Goal: Task Accomplishment & Management: Use online tool/utility

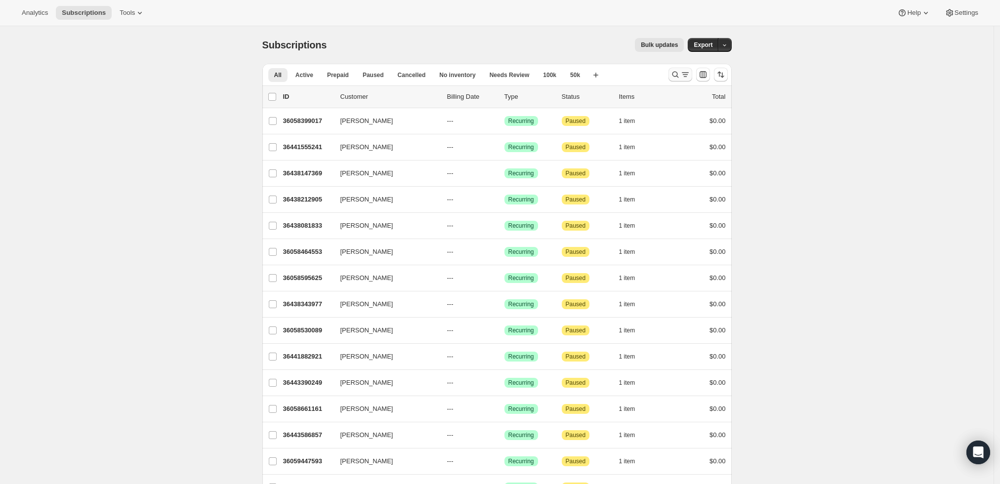
click at [685, 74] on icon "Search and filter results" at bounding box center [685, 75] width 10 height 10
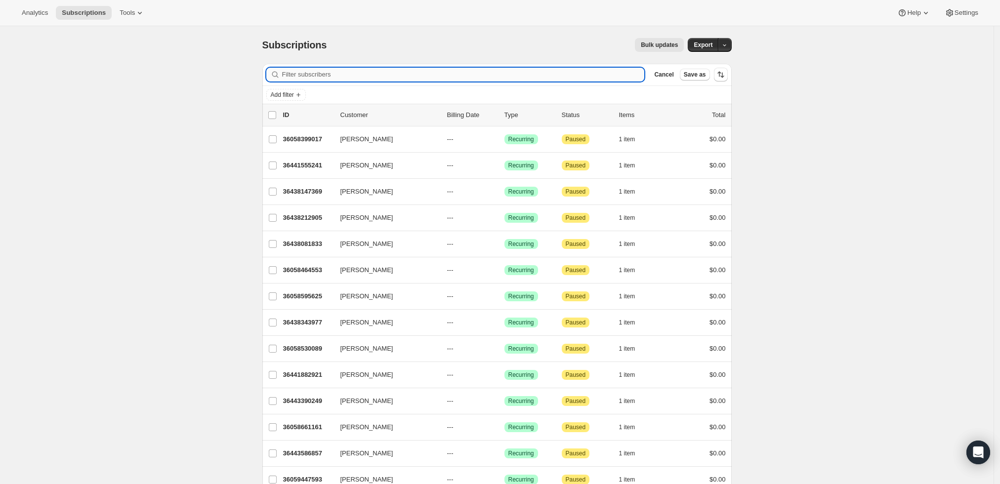
click at [503, 74] on input "Filter subscribers" at bounding box center [463, 75] width 363 height 14
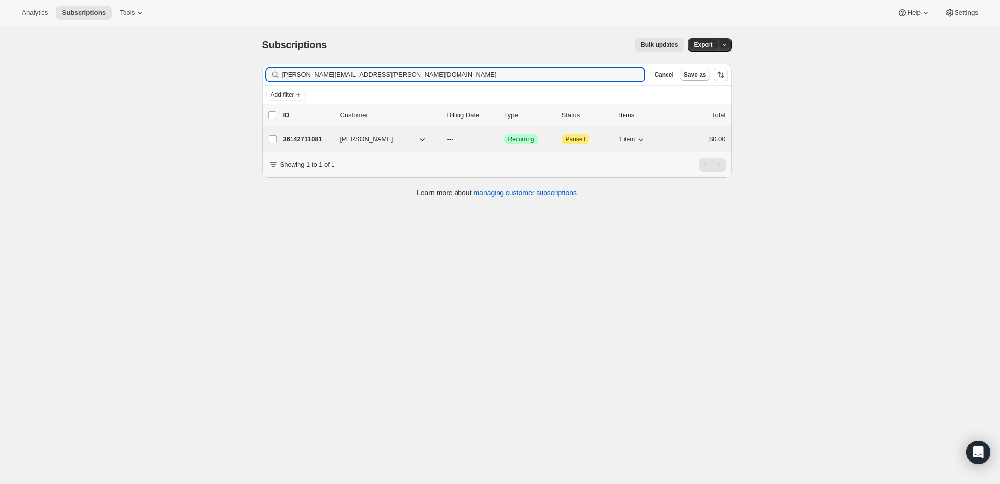
type input "david.vickerman@gmail.com"
click at [308, 137] on p "36142711081" at bounding box center [307, 139] width 49 height 10
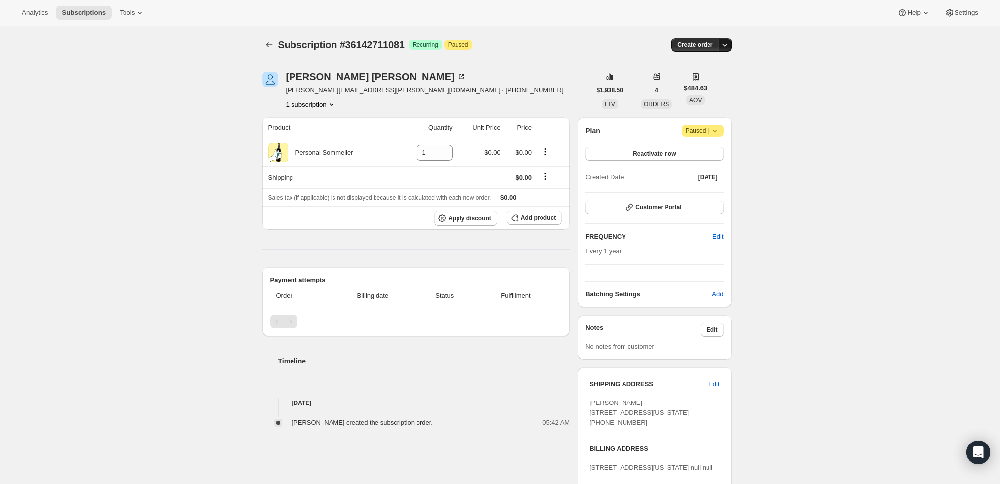
click at [727, 41] on icon "button" at bounding box center [725, 45] width 10 height 10
click at [720, 78] on span "Create custom one-time order" at bounding box center [685, 81] width 85 height 7
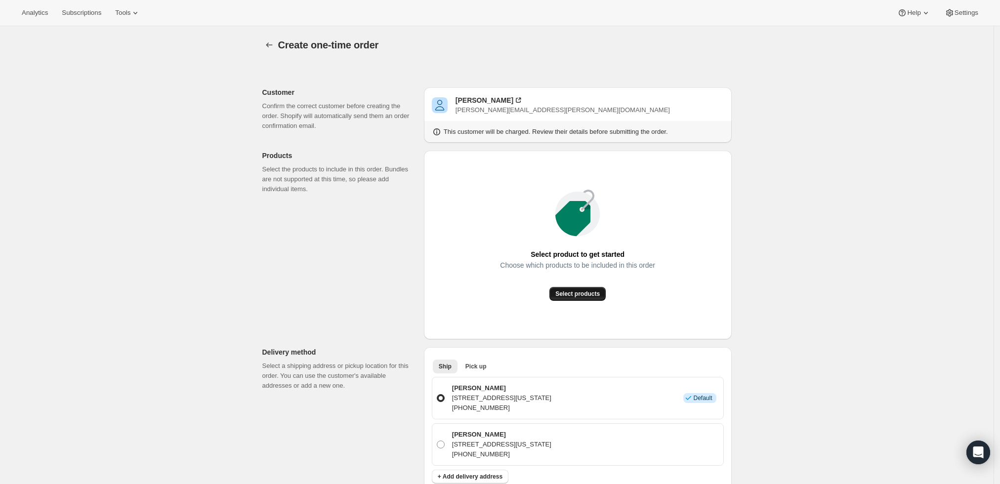
click at [577, 292] on span "Select products" at bounding box center [577, 294] width 44 height 8
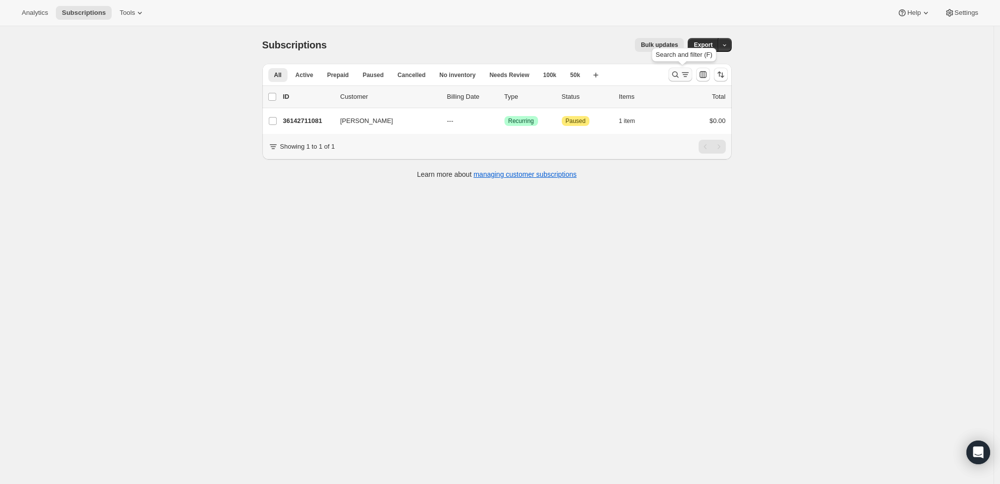
click at [690, 73] on icon "Search and filter results" at bounding box center [685, 75] width 10 height 10
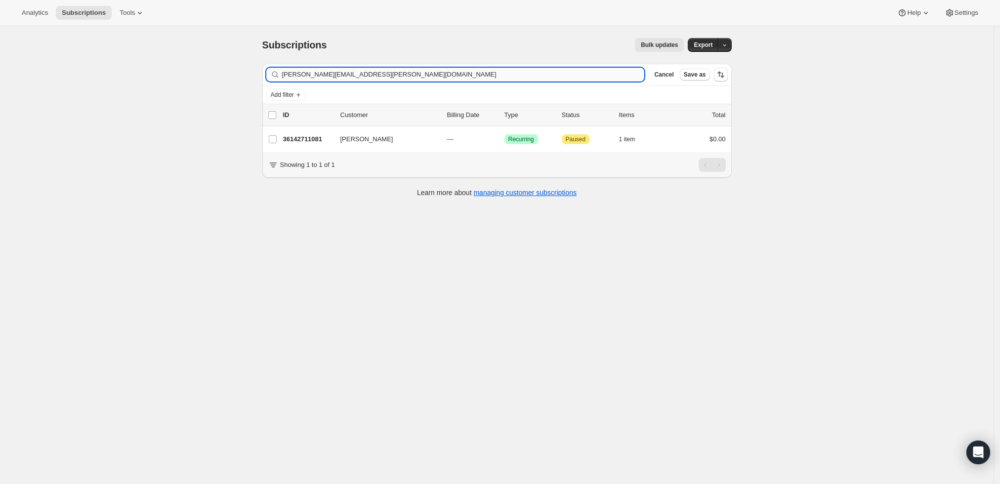
click at [540, 75] on input "david.vickerman@gmail.com" at bounding box center [463, 75] width 363 height 14
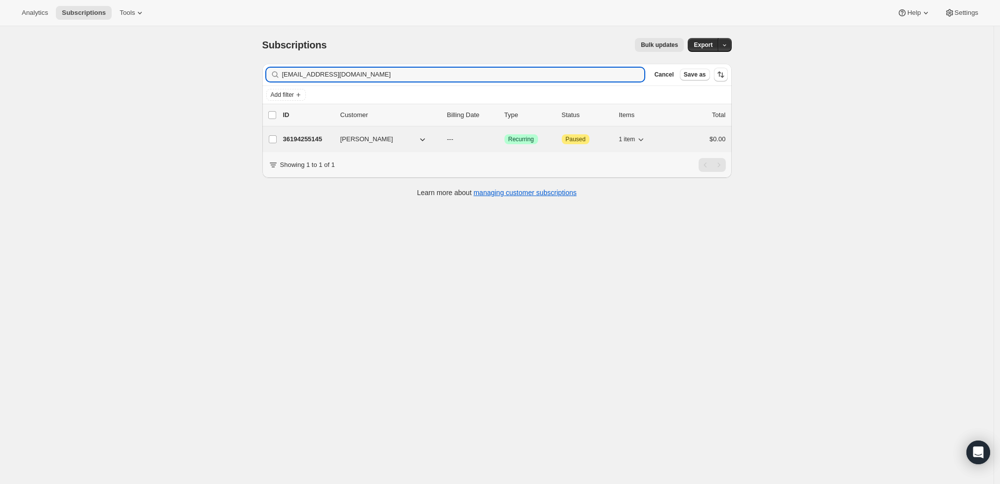
type input "[EMAIL_ADDRESS][DOMAIN_NAME]"
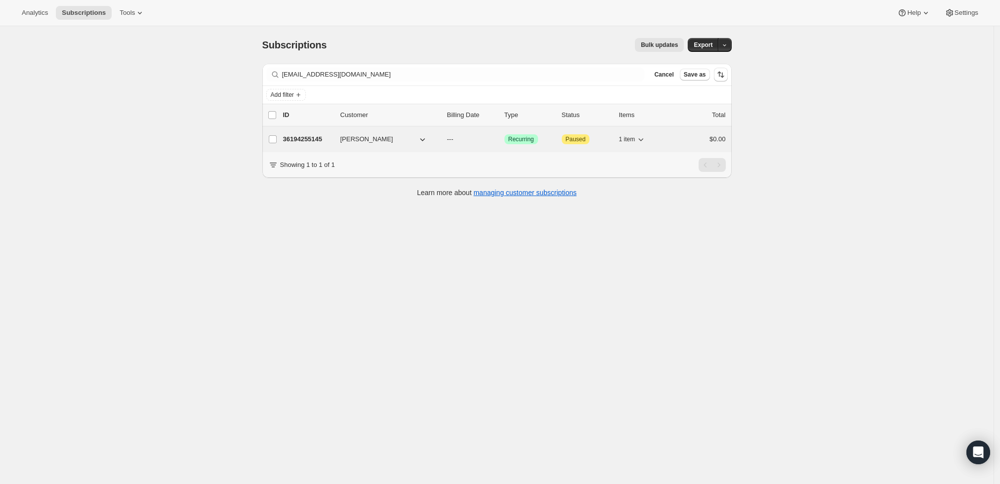
click at [301, 144] on p "36194255145" at bounding box center [307, 139] width 49 height 10
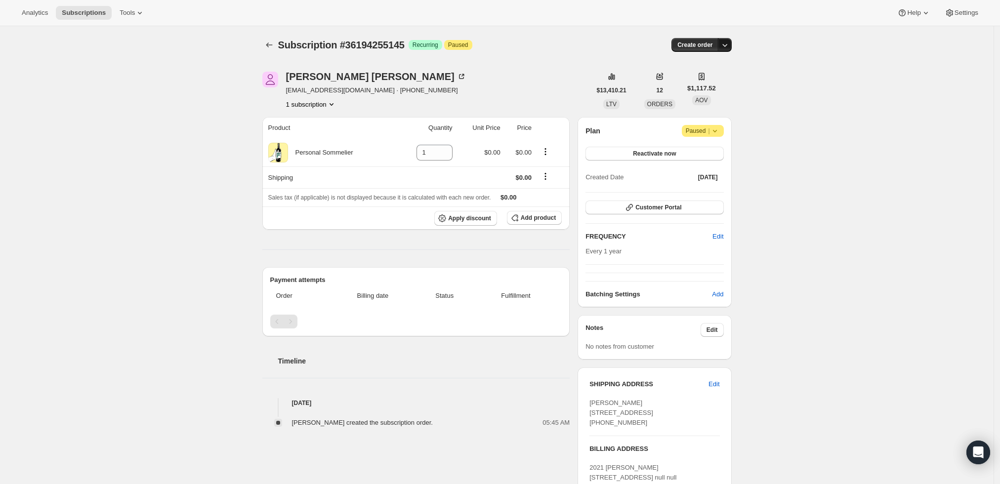
click at [729, 49] on icon "button" at bounding box center [725, 45] width 10 height 10
click at [720, 83] on span "Create custom one-time order" at bounding box center [685, 81] width 85 height 7
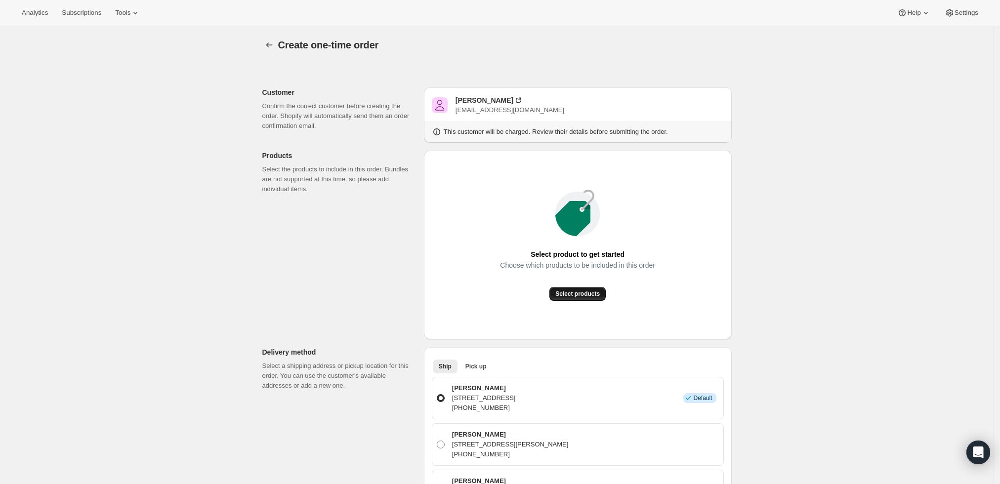
click at [596, 295] on span "Select products" at bounding box center [577, 294] width 44 height 8
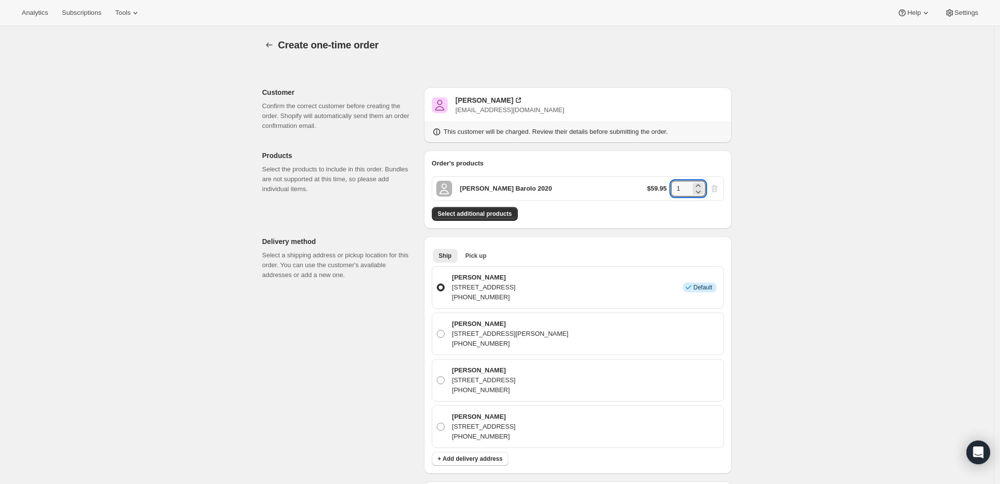
drag, startPoint x: 685, startPoint y: 189, endPoint x: 668, endPoint y: 193, distance: 17.3
click at [668, 193] on div "$59.95 1" at bounding box center [683, 189] width 72 height 16
type input "6"
click at [857, 304] on div "Create one-time order. This page is ready Create one-time order Customer Confir…" at bounding box center [496, 443] width 993 height 834
click at [495, 212] on span "Select additional products" at bounding box center [475, 214] width 74 height 8
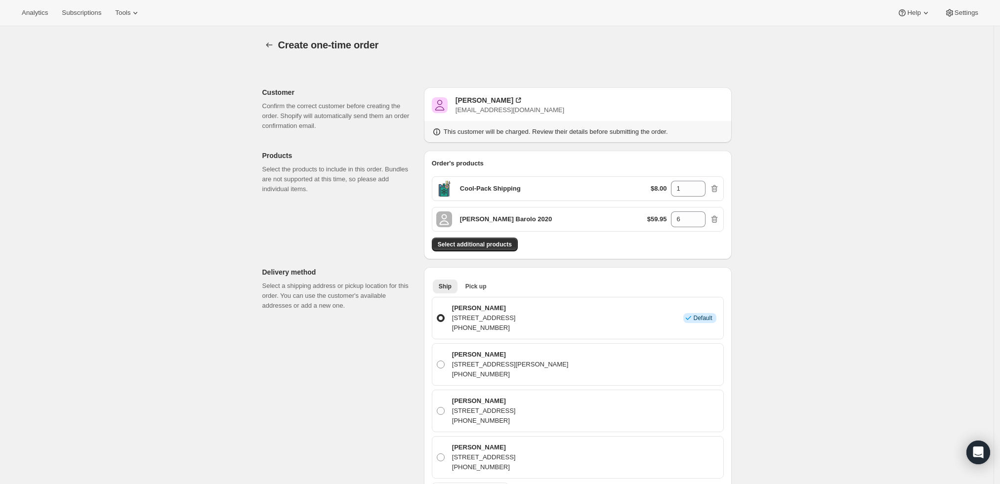
click at [799, 303] on div "Create one-time order. This page is ready Create one-time order Customer Confir…" at bounding box center [496, 458] width 993 height 864
click at [490, 102] on div "Alejandro Diaz" at bounding box center [484, 100] width 58 height 10
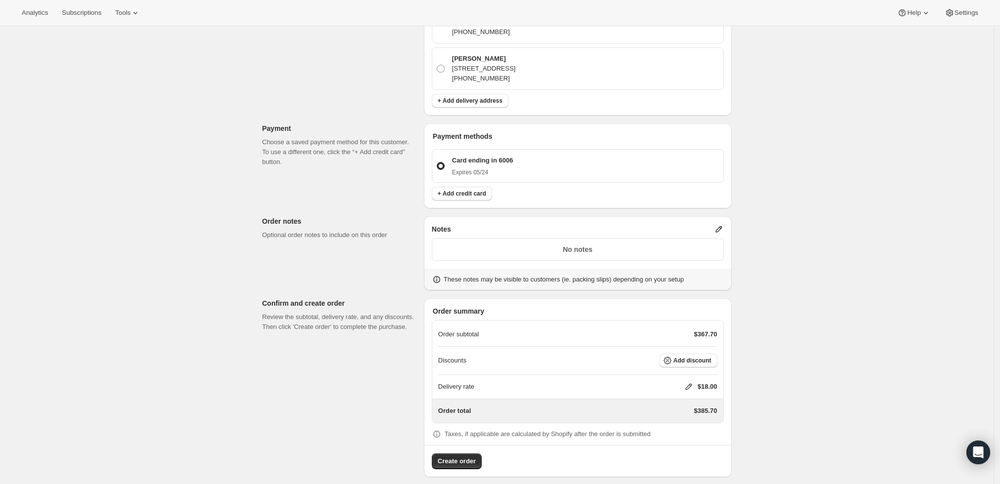
scroll to position [396, 0]
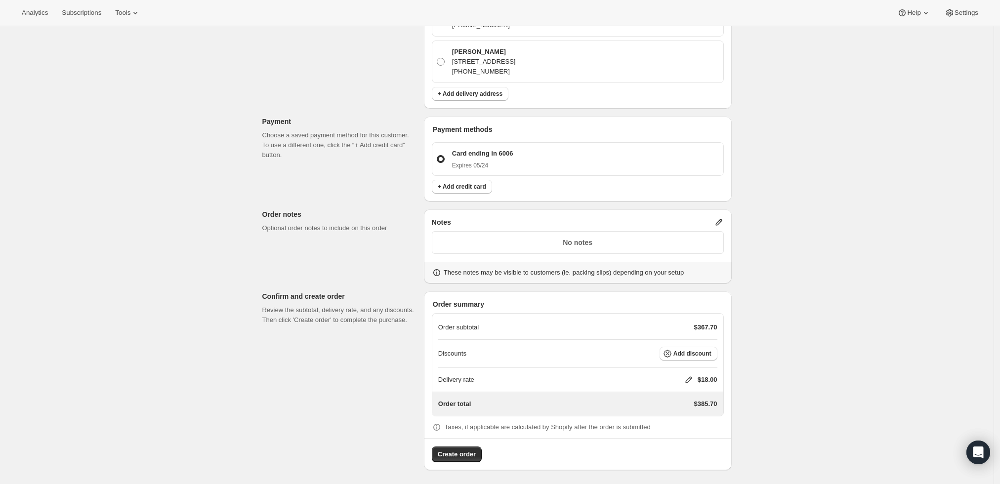
click at [688, 375] on icon at bounding box center [689, 380] width 10 height 10
click at [687, 416] on input "0" at bounding box center [693, 416] width 89 height 16
type input "0"
click at [687, 435] on span "Save" at bounding box center [687, 439] width 14 height 8
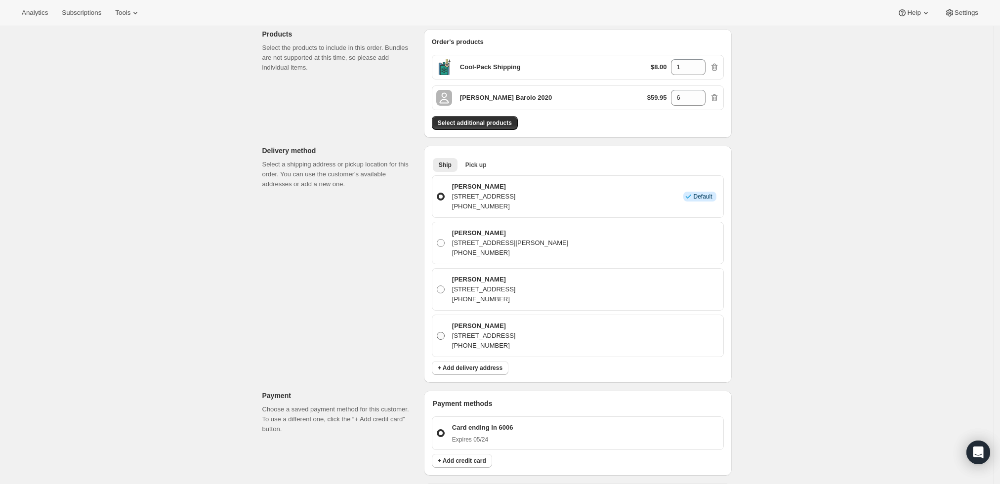
scroll to position [12, 0]
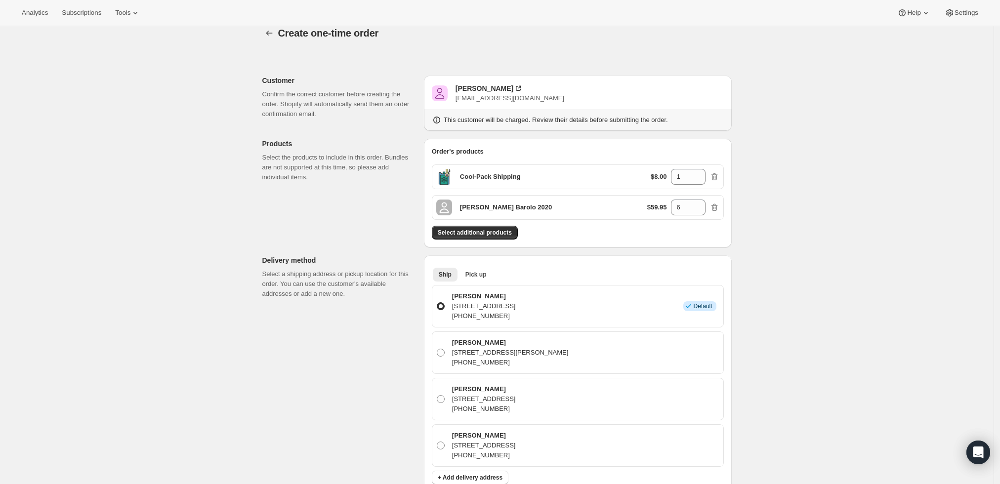
click at [813, 161] on div "Create one-time order. This page is ready Create one-time order Customer Confir…" at bounding box center [496, 441] width 993 height 855
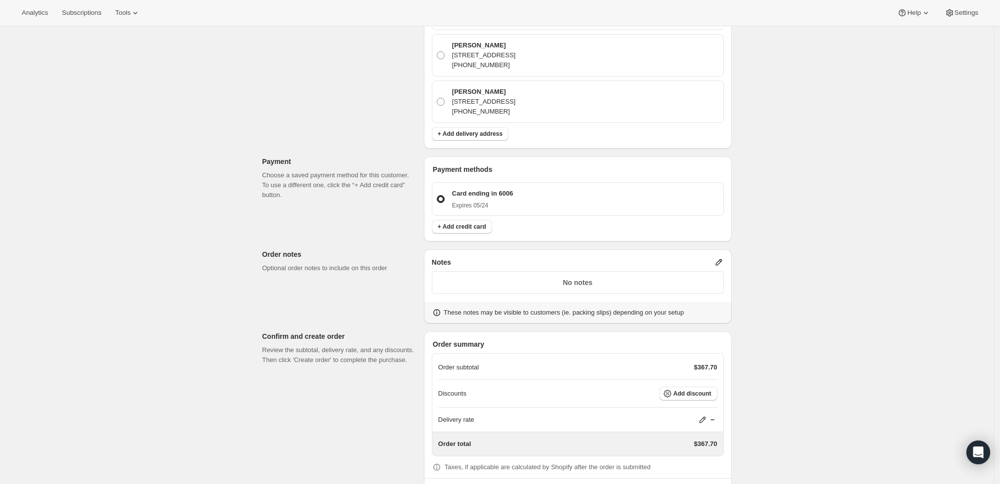
scroll to position [396, 0]
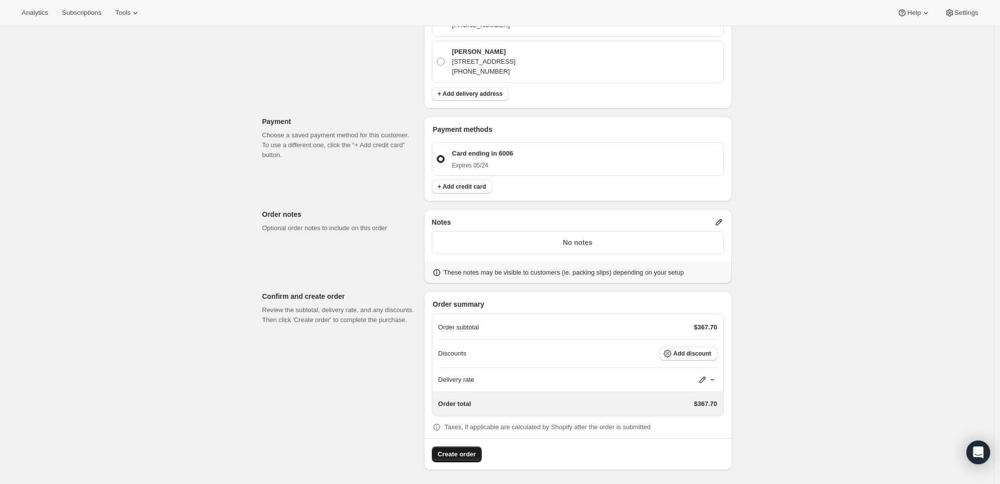
click at [448, 450] on span "Create order" at bounding box center [457, 454] width 38 height 10
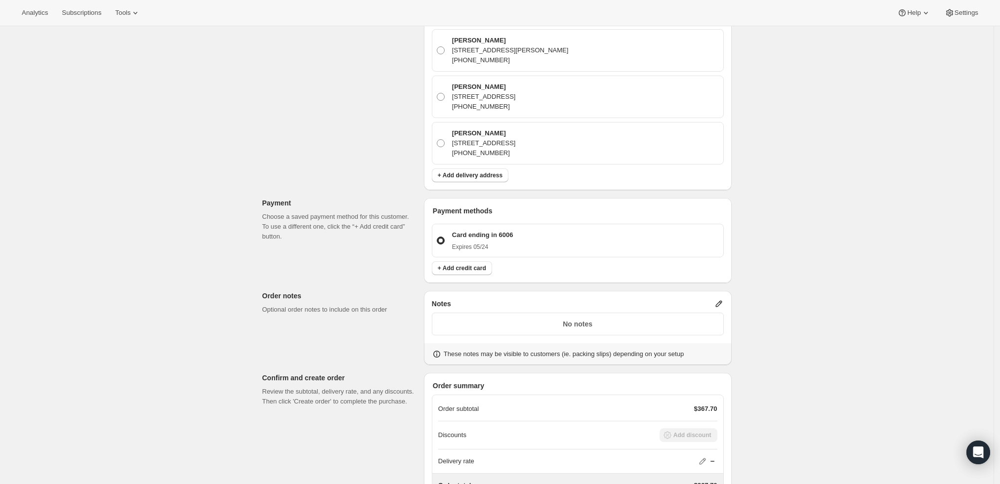
scroll to position [231, 0]
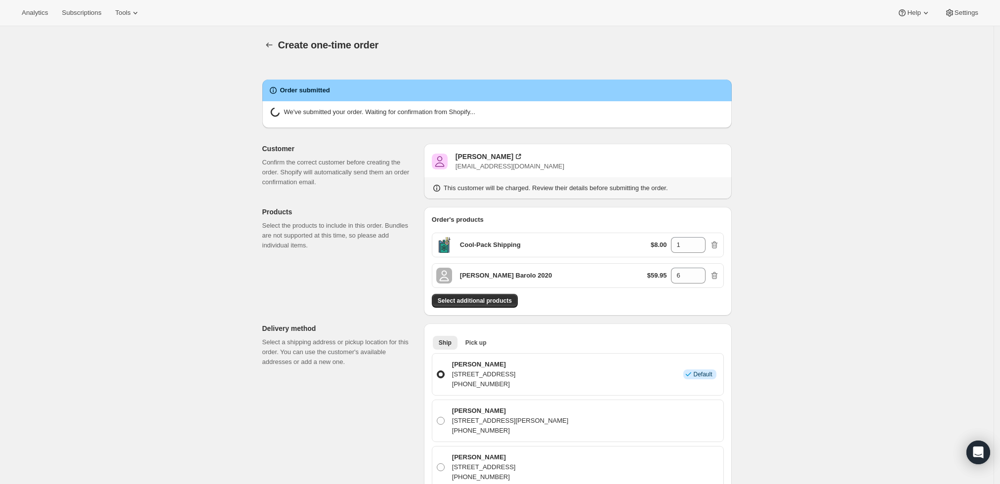
radio input "true"
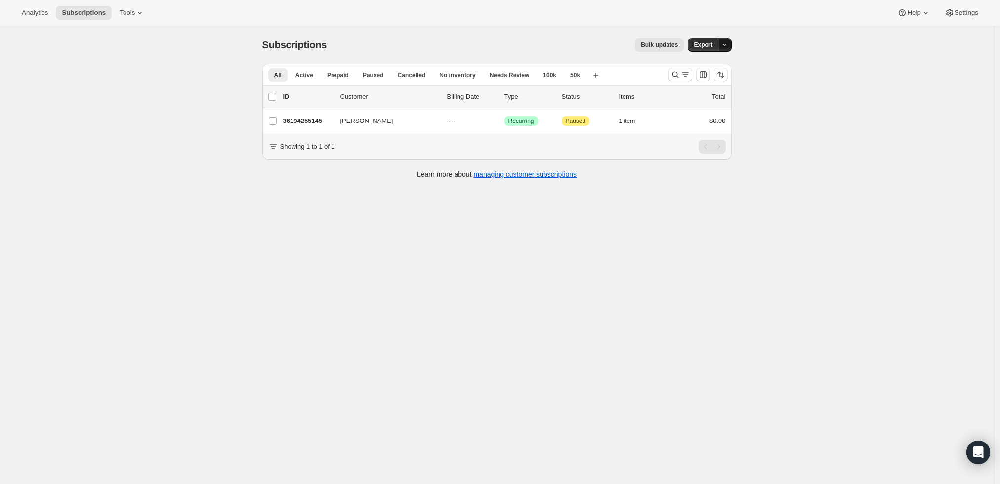
click at [725, 43] on icon "button" at bounding box center [724, 45] width 6 height 6
click at [782, 83] on div "Subscriptions. This page is ready Subscriptions Bulk updates More actions Bulk …" at bounding box center [496, 268] width 993 height 484
click at [678, 74] on icon "Search and filter results" at bounding box center [675, 75] width 10 height 10
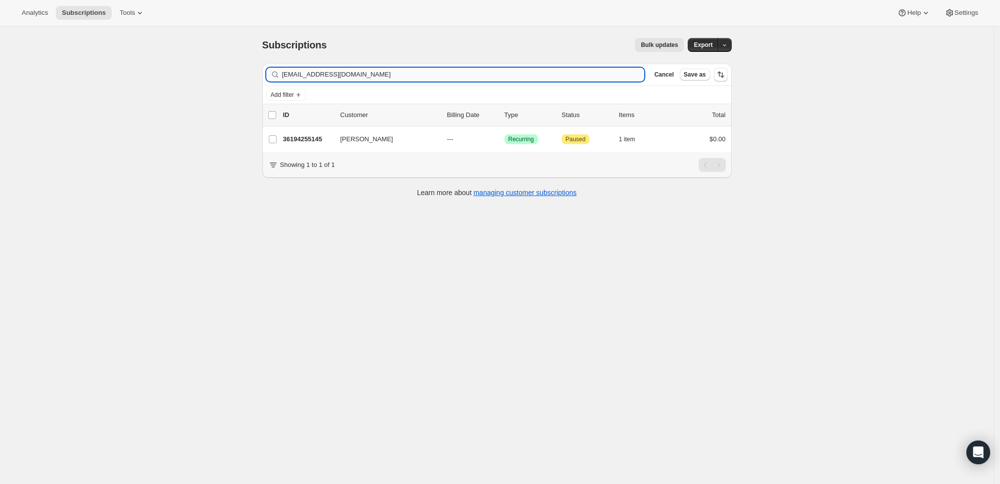
click at [525, 77] on input "[EMAIL_ADDRESS][DOMAIN_NAME]" at bounding box center [463, 75] width 363 height 14
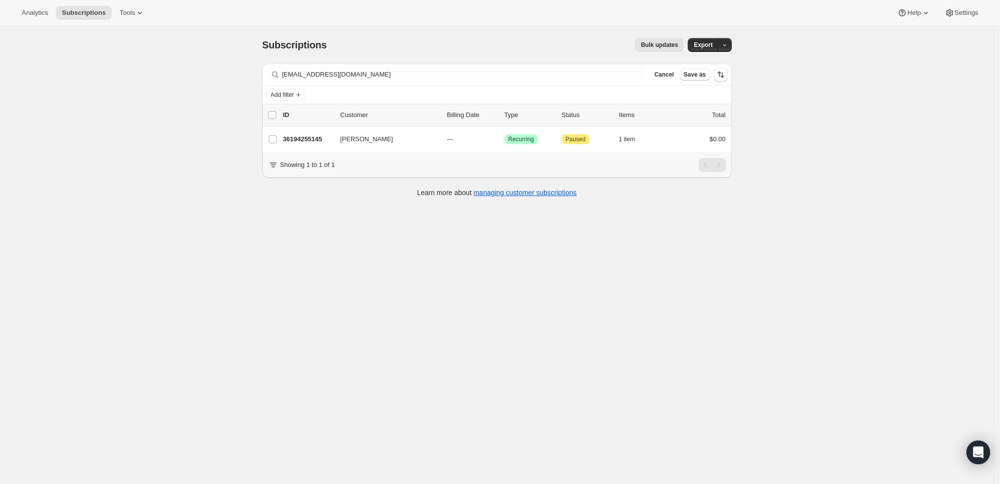
click at [477, 86] on div "Add filter" at bounding box center [496, 95] width 469 height 18
click at [477, 83] on div "Filter subscribers [EMAIL_ADDRESS][DOMAIN_NAME] Clear Cancel Save as" at bounding box center [496, 75] width 469 height 22
click at [477, 83] on div "Filter subscribers adborioli@gmail.com Clear Cancel Save as" at bounding box center [496, 75] width 469 height 22
copy div "Clear"
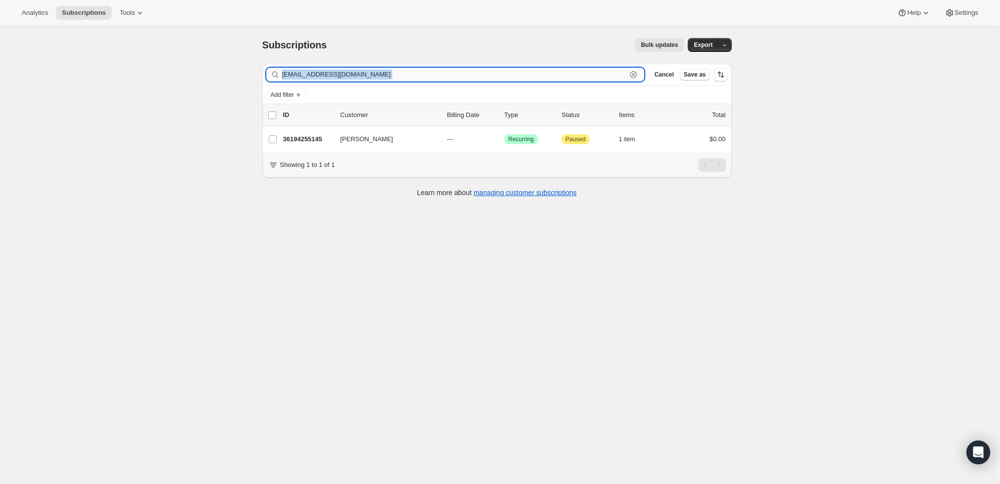
click at [367, 76] on input "adborioli@gmail.com" at bounding box center [454, 75] width 345 height 14
paste input "jamos532"
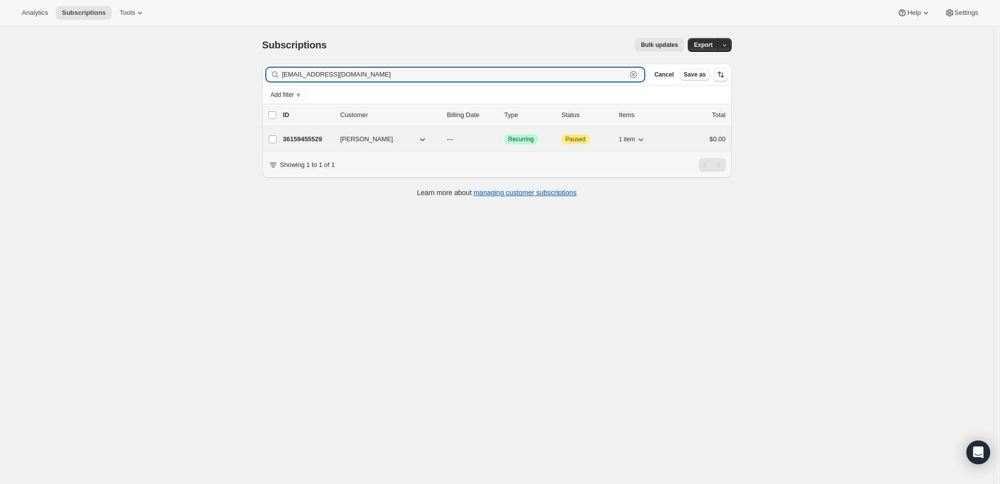
type input "jamos532@gmail.com"
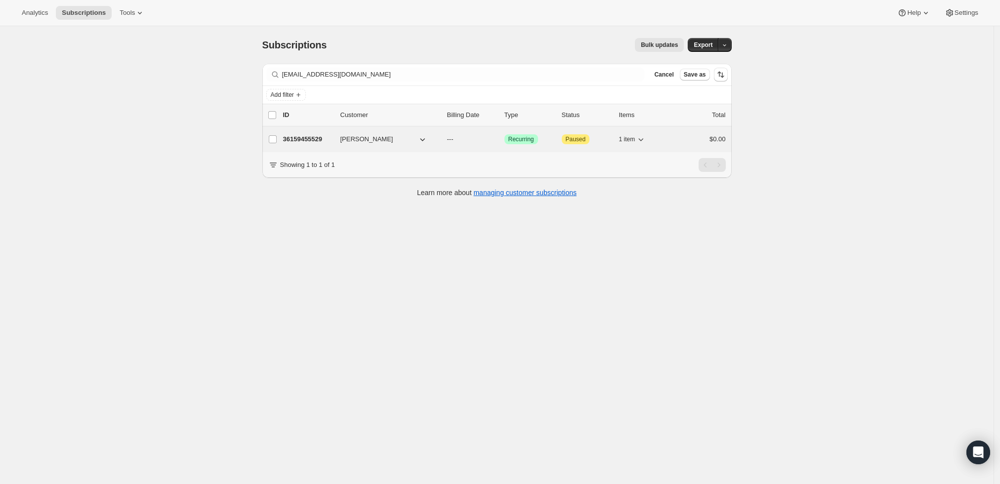
click at [306, 137] on p "36159455529" at bounding box center [307, 139] width 49 height 10
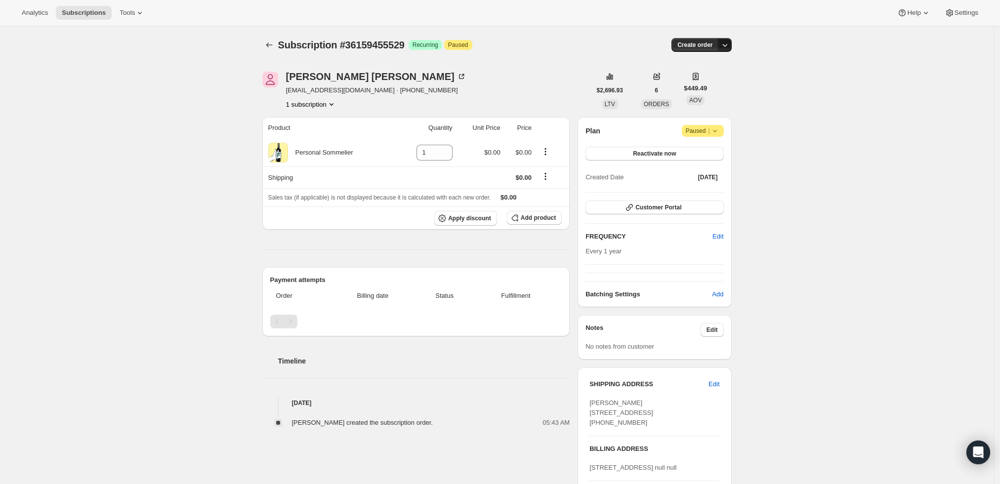
click at [728, 44] on icon "button" at bounding box center [725, 45] width 10 height 10
click at [724, 79] on span "Create custom one-time order" at bounding box center [685, 81] width 85 height 7
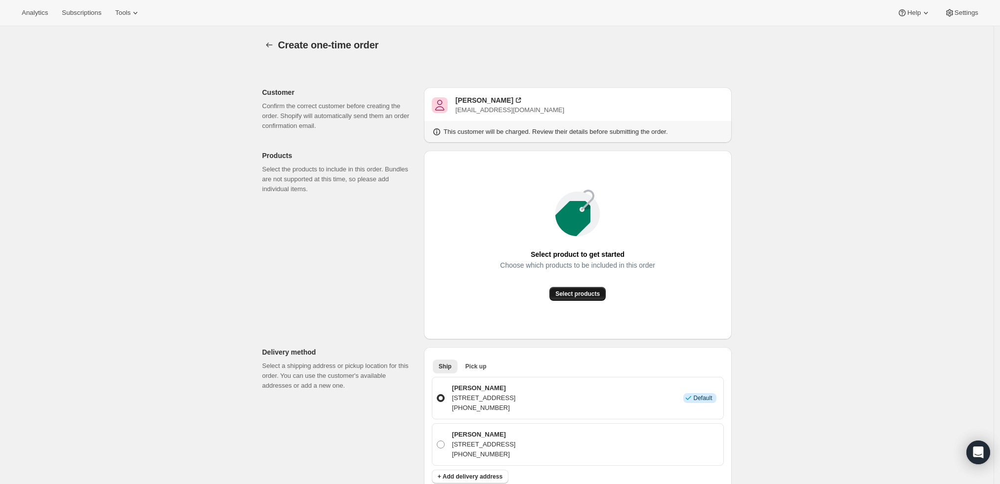
click at [575, 298] on button "Select products" at bounding box center [577, 294] width 56 height 14
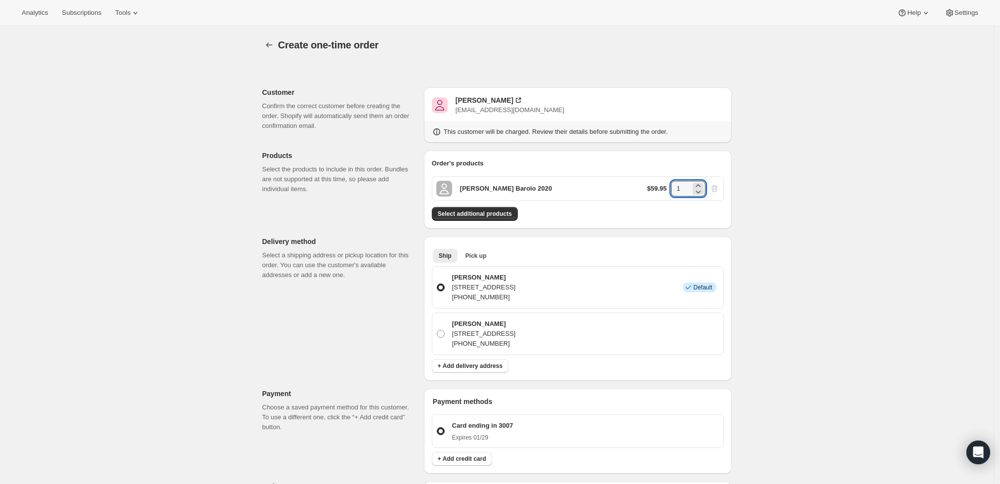
drag, startPoint x: 685, startPoint y: 188, endPoint x: 661, endPoint y: 188, distance: 24.2
click at [661, 188] on div "$59.95 1" at bounding box center [683, 189] width 72 height 16
type input "6"
click at [781, 177] on div "Create one-time order. This page is ready Create one-time order Customer Confir…" at bounding box center [496, 396] width 993 height 741
click at [476, 212] on span "Select additional products" at bounding box center [475, 214] width 74 height 8
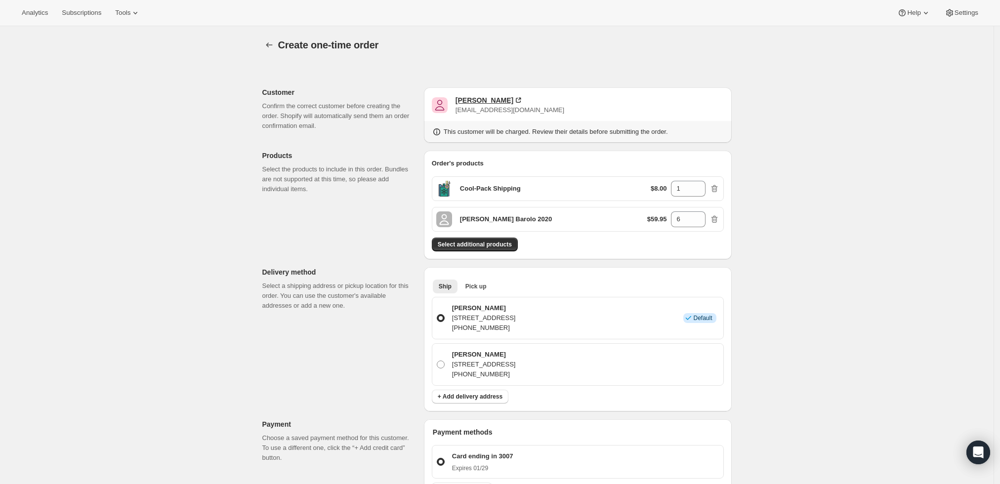
click at [470, 99] on div "Joseph Amos" at bounding box center [484, 100] width 58 height 10
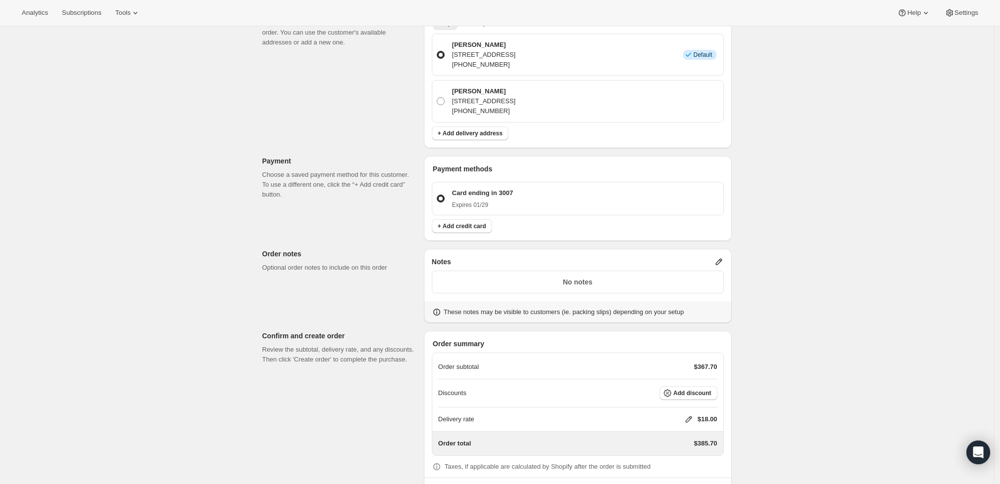
scroll to position [303, 0]
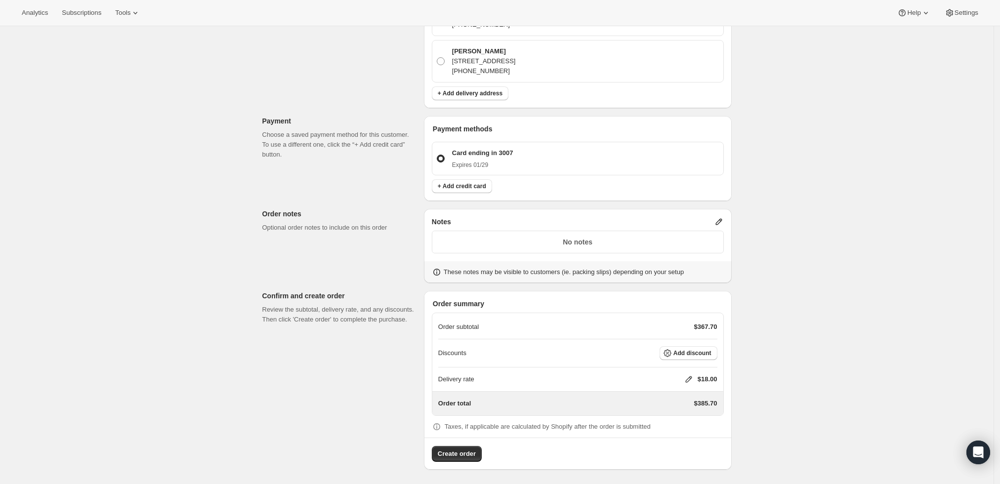
click at [689, 378] on icon at bounding box center [688, 379] width 6 height 6
click at [660, 415] on input "0" at bounding box center [693, 415] width 89 height 16
type input "0"
click at [682, 438] on span "Save" at bounding box center [687, 438] width 14 height 8
click at [448, 450] on span "Create order" at bounding box center [457, 454] width 38 height 10
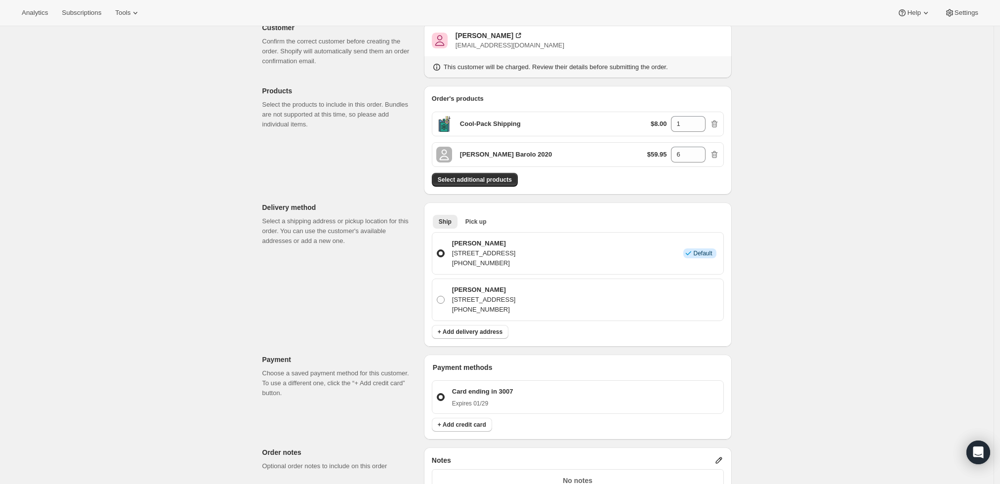
scroll to position [0, 0]
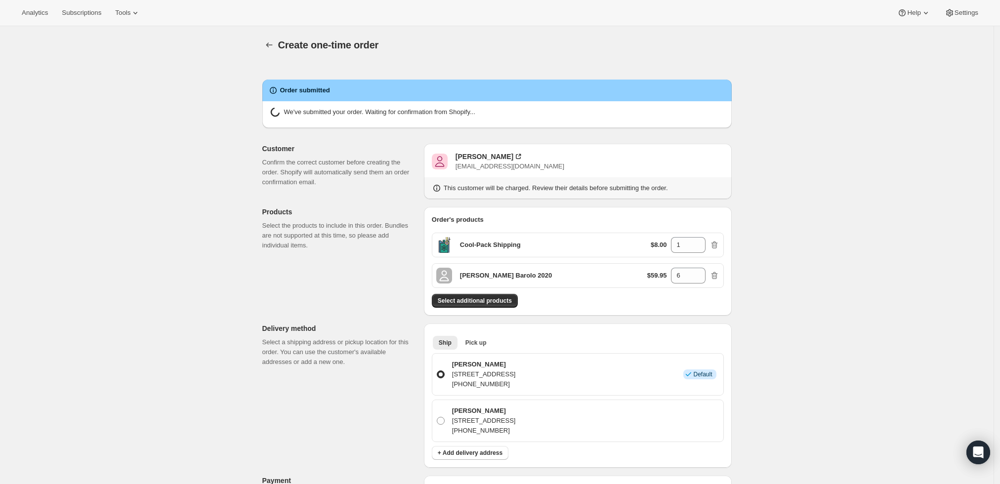
radio input "true"
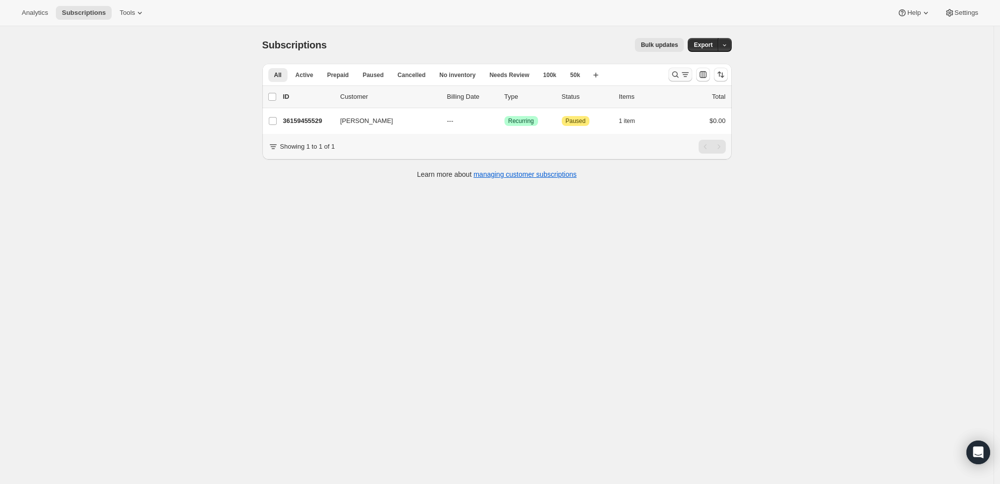
click at [680, 70] on icon "Search and filter results" at bounding box center [675, 75] width 10 height 10
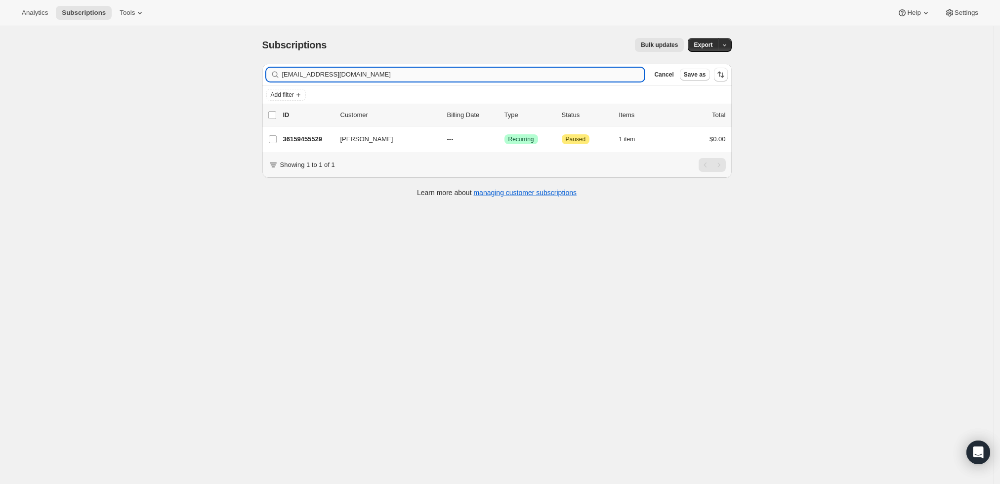
click at [432, 74] on input "[EMAIL_ADDRESS][DOMAIN_NAME]" at bounding box center [463, 75] width 363 height 14
click at [288, 76] on input "<james.hinderhofer@gmail.com" at bounding box center [463, 75] width 363 height 14
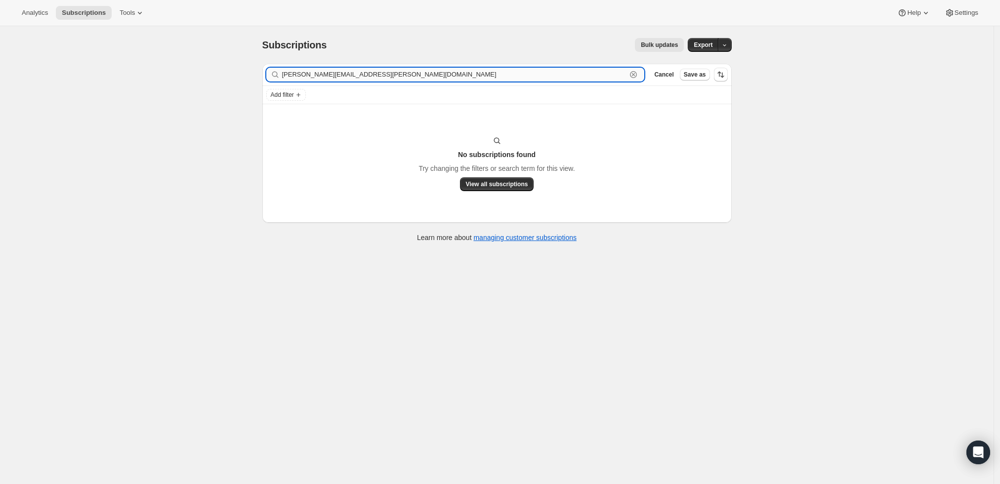
click at [456, 80] on input "james.hinderhofer@gmail.com" at bounding box center [454, 75] width 345 height 14
paste input "James Hinderhofer"
drag, startPoint x: 305, startPoint y: 70, endPoint x: 230, endPoint y: 67, distance: 74.7
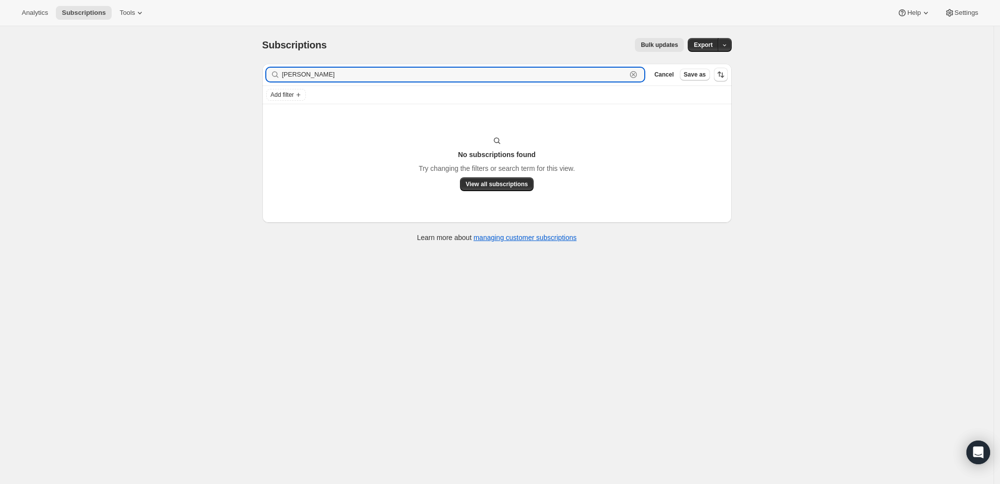
click at [230, 67] on div "Subscriptions. This page is ready Subscriptions Bulk updates More actions Bulk …" at bounding box center [496, 268] width 993 height 484
type input "Hinderhofer"
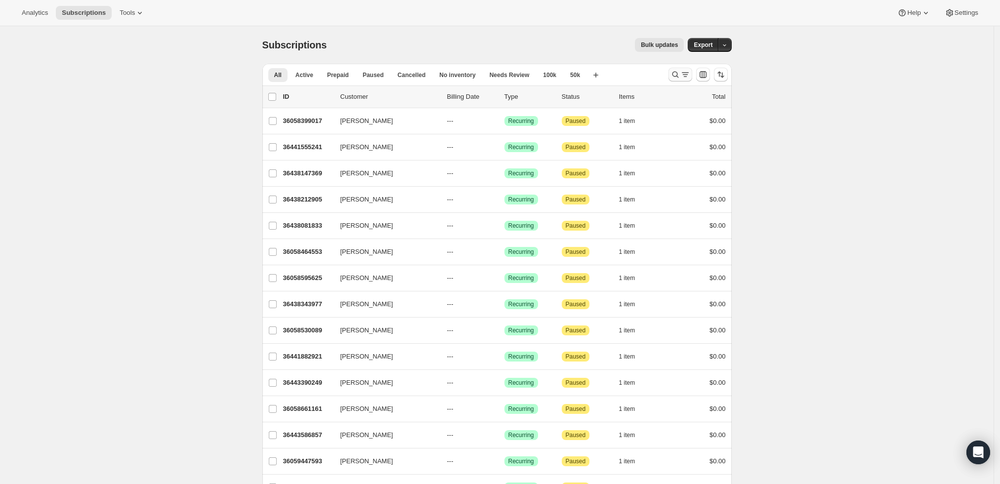
click at [676, 70] on icon "Search and filter results" at bounding box center [675, 75] width 10 height 10
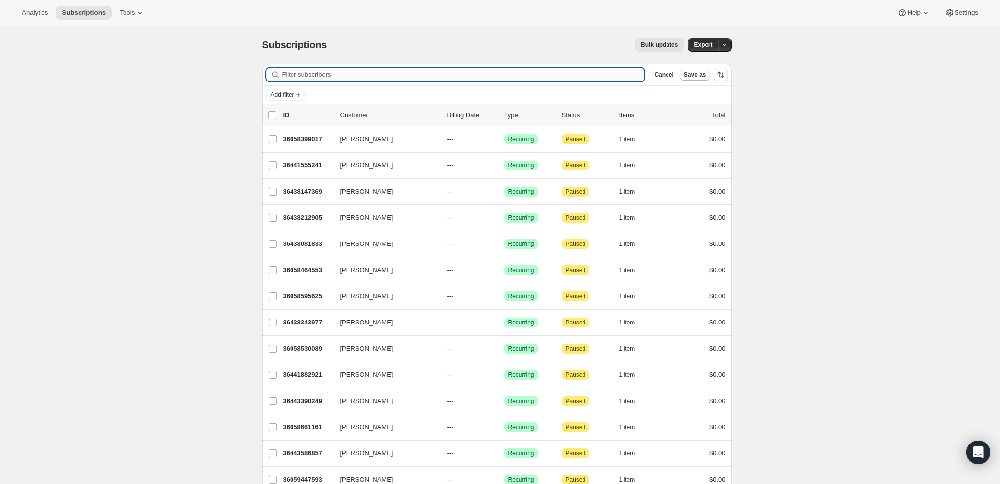
click at [371, 74] on input "Filter subscribers" at bounding box center [463, 75] width 363 height 14
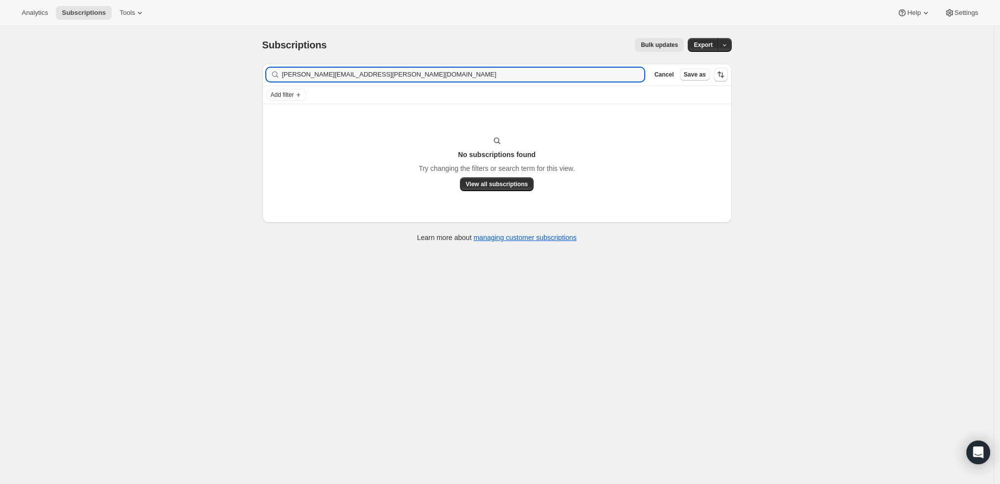
type input "[PERSON_NAME][EMAIL_ADDRESS][PERSON_NAME][DOMAIN_NAME]"
